Goal: Find specific page/section: Find specific page/section

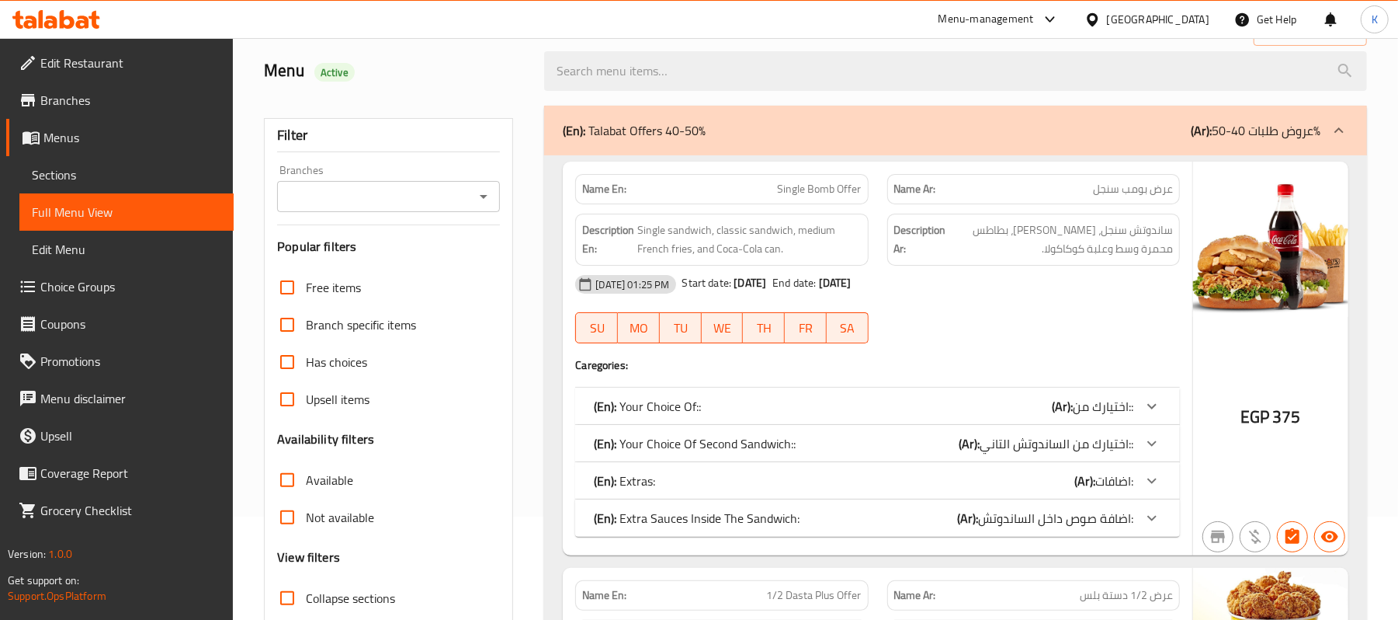
scroll to position [103, 0]
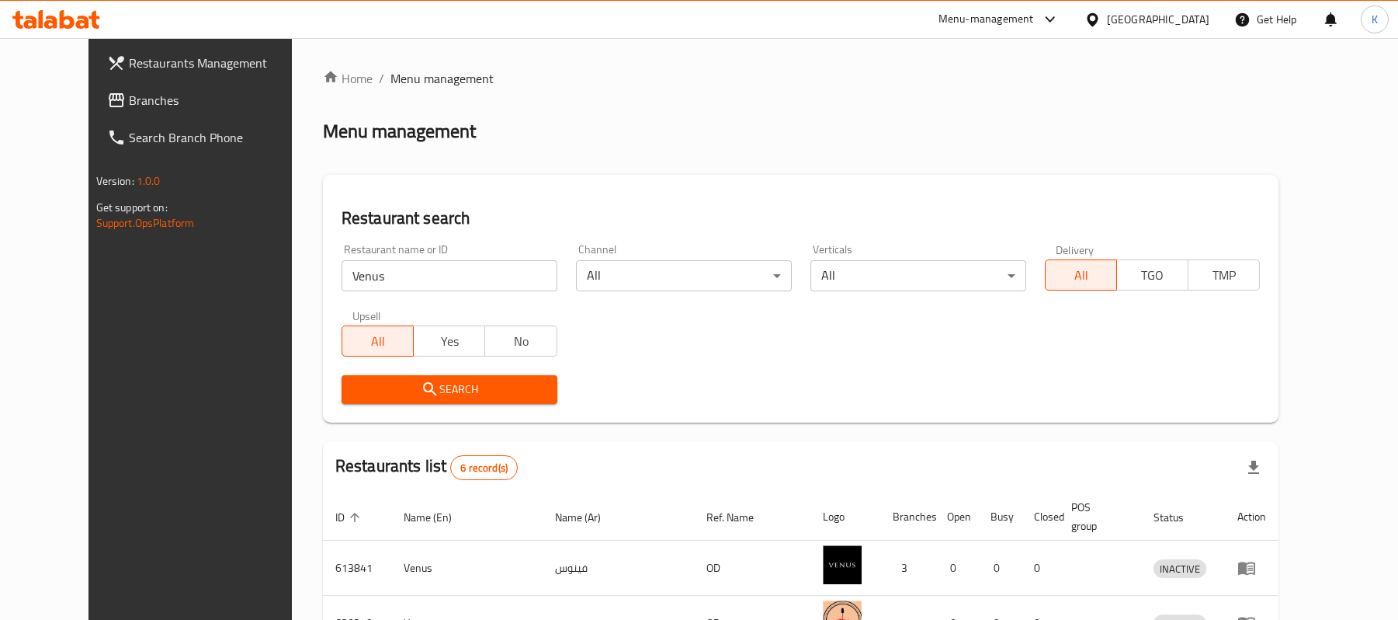
scroll to position [318, 0]
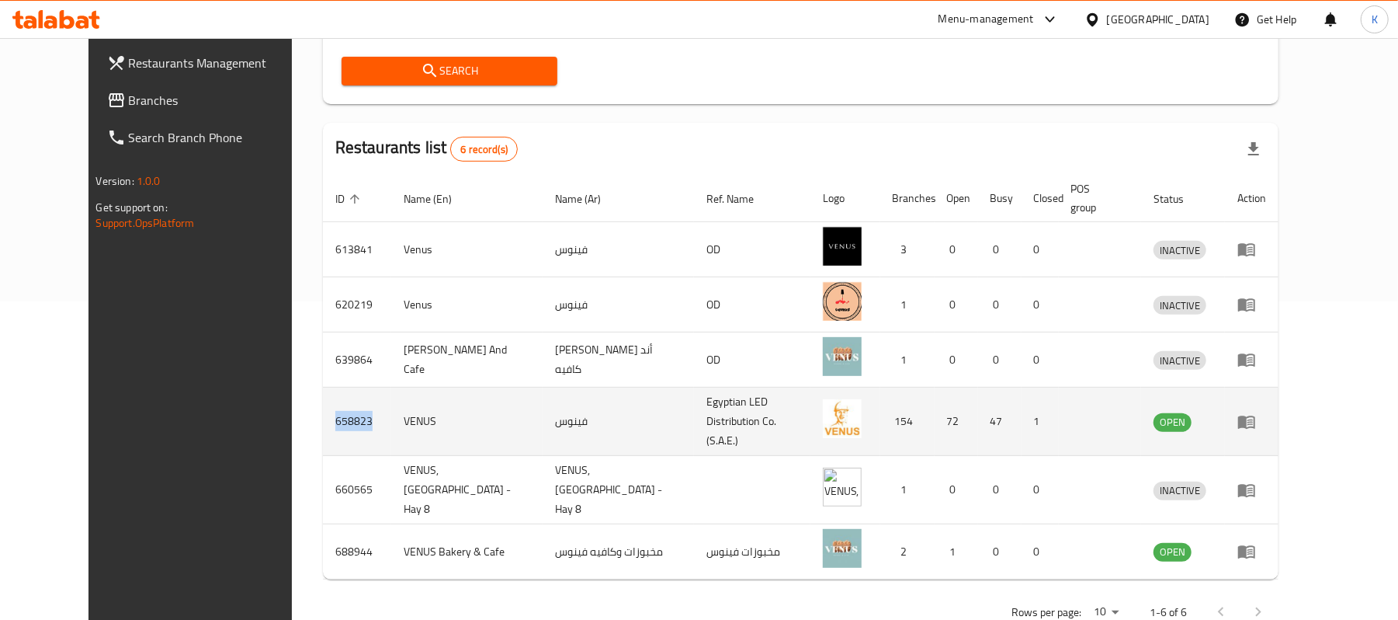
click at [1256, 412] on icon "enhanced table" at bounding box center [1247, 421] width 19 height 19
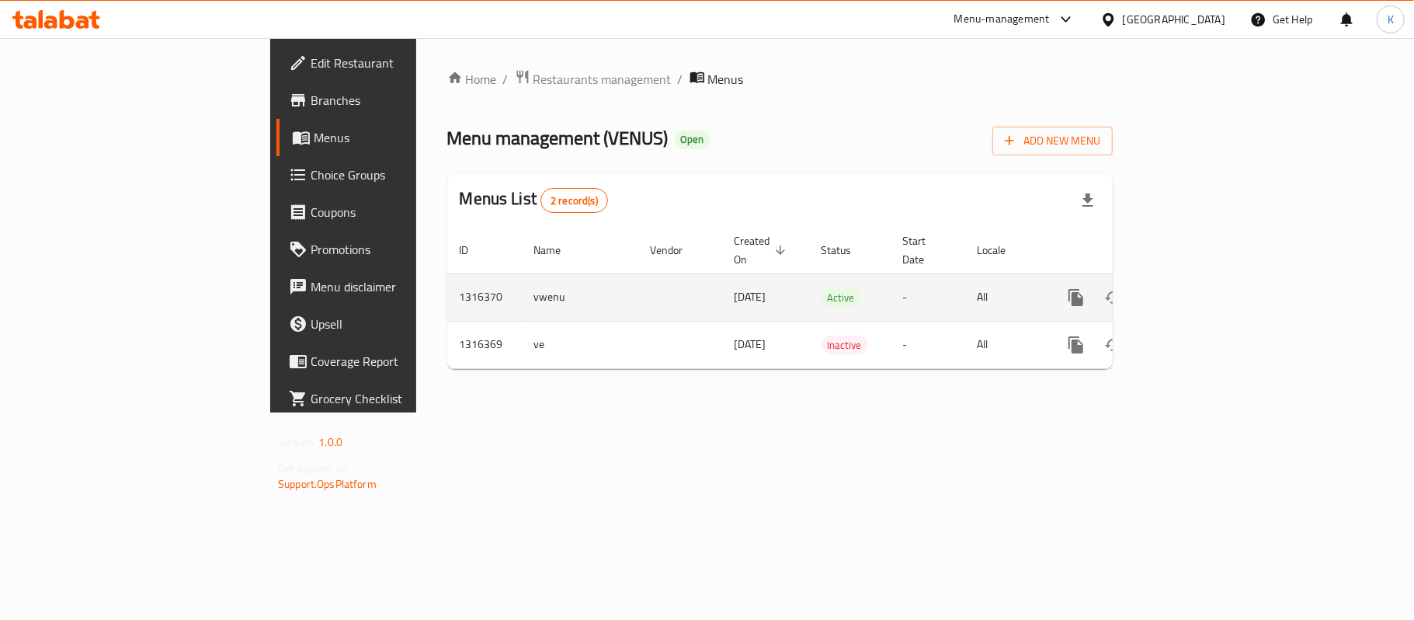
drag, startPoint x: 632, startPoint y: 284, endPoint x: 528, endPoint y: 286, distance: 104.0
click at [533, 289] on tr "1316370 vwenu 08/10/2025 Active - All" at bounding box center [833, 296] width 772 height 47
click at [447, 280] on td "1316370" at bounding box center [484, 296] width 75 height 47
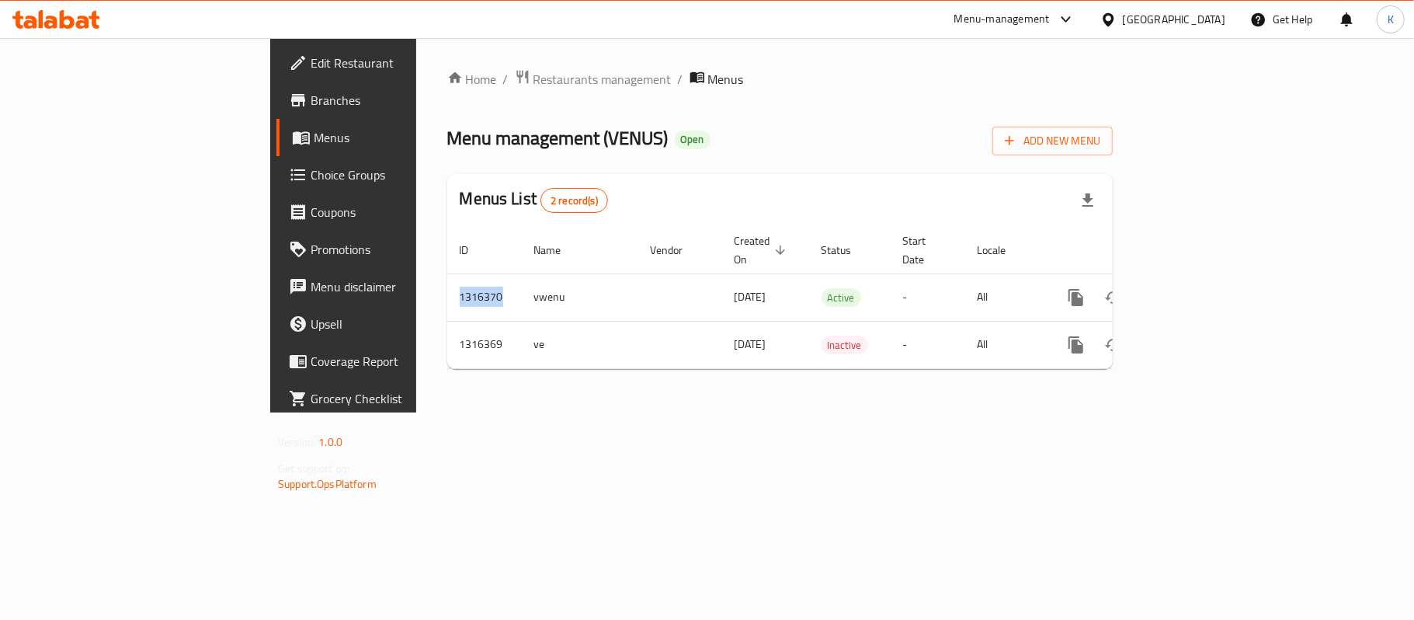
copy td "1316370"
